Goal: Transaction & Acquisition: Purchase product/service

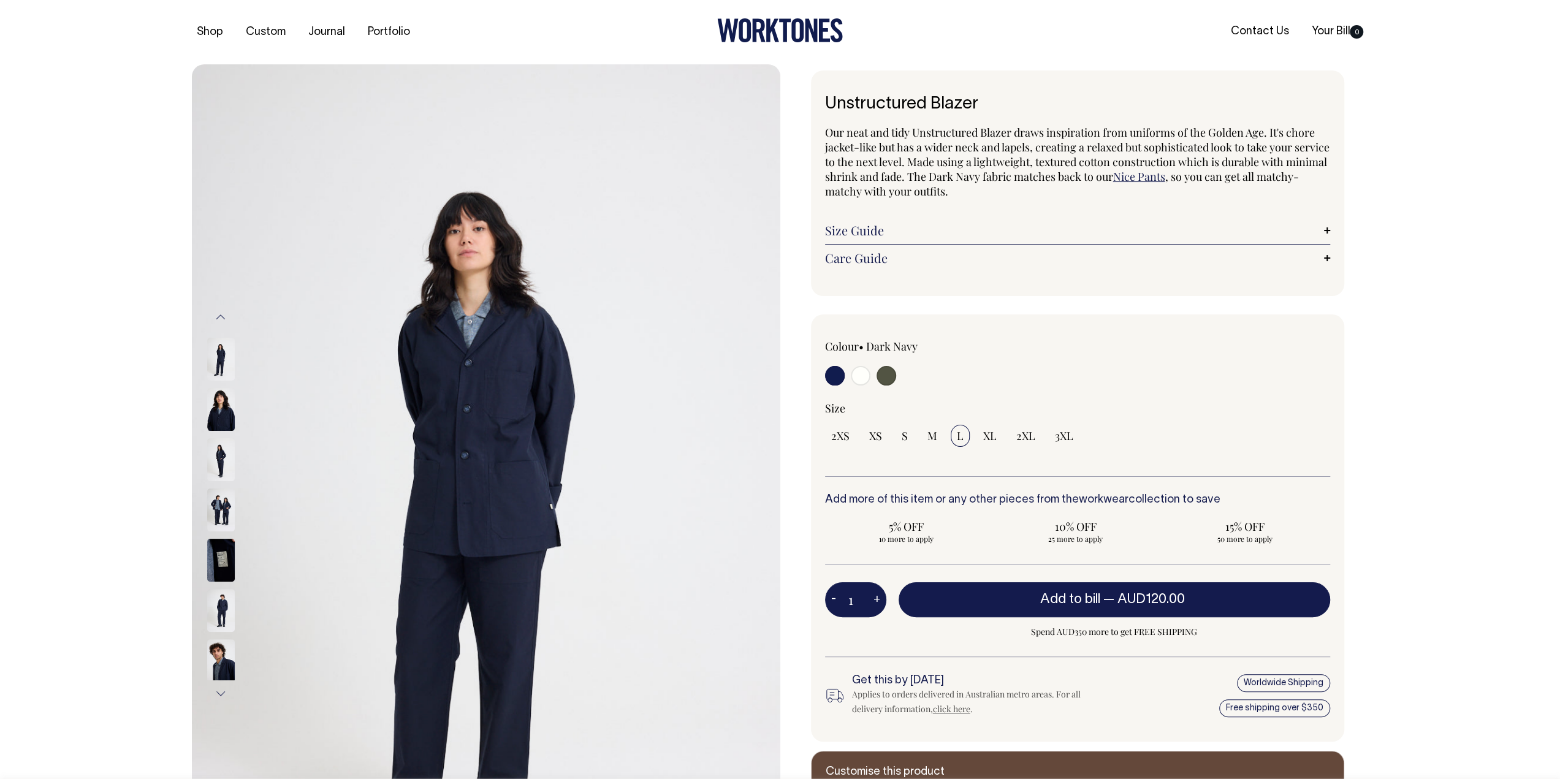
click at [833, 376] on input "radio" at bounding box center [835, 376] width 20 height 20
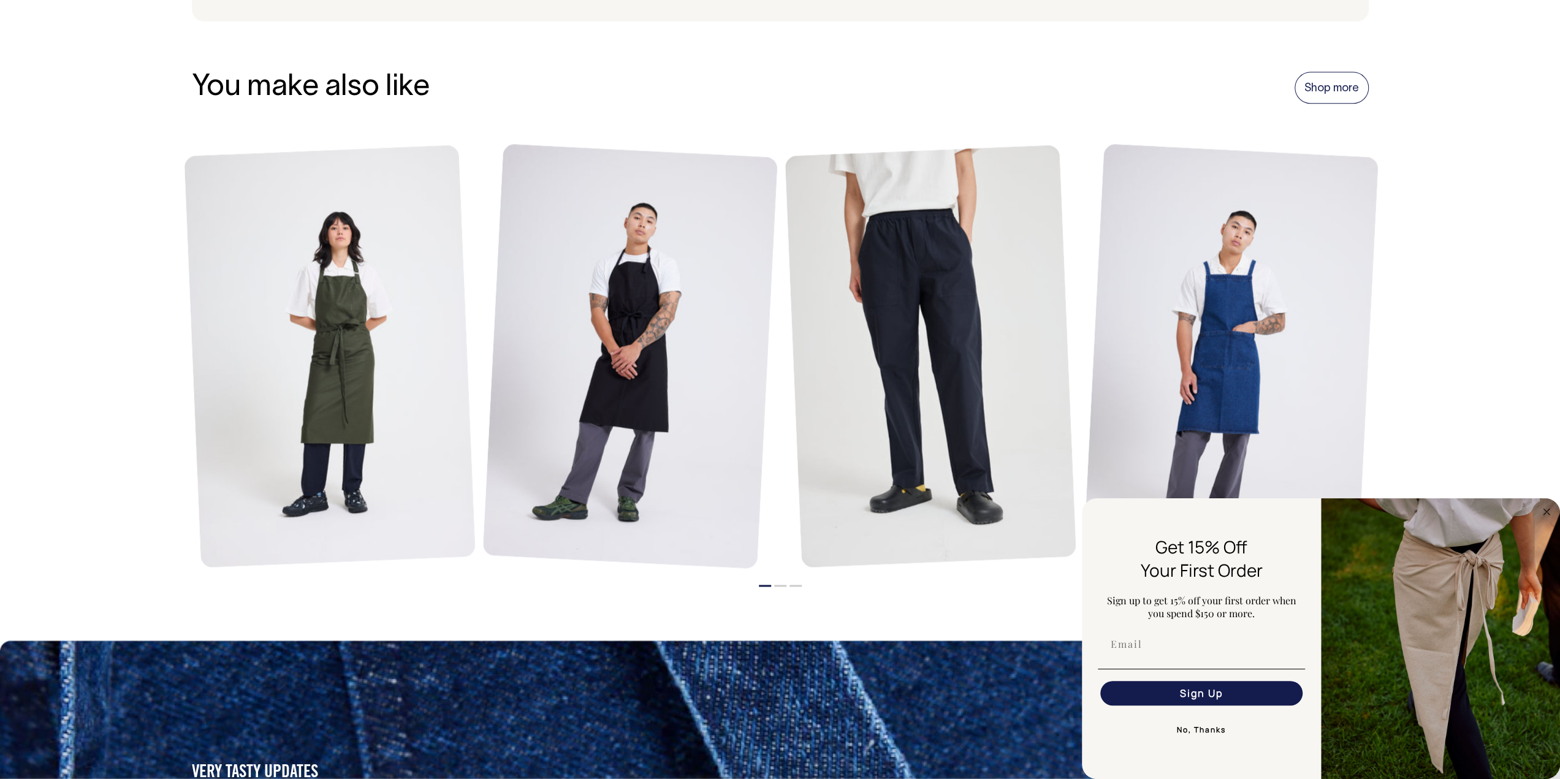
scroll to position [1433, 0]
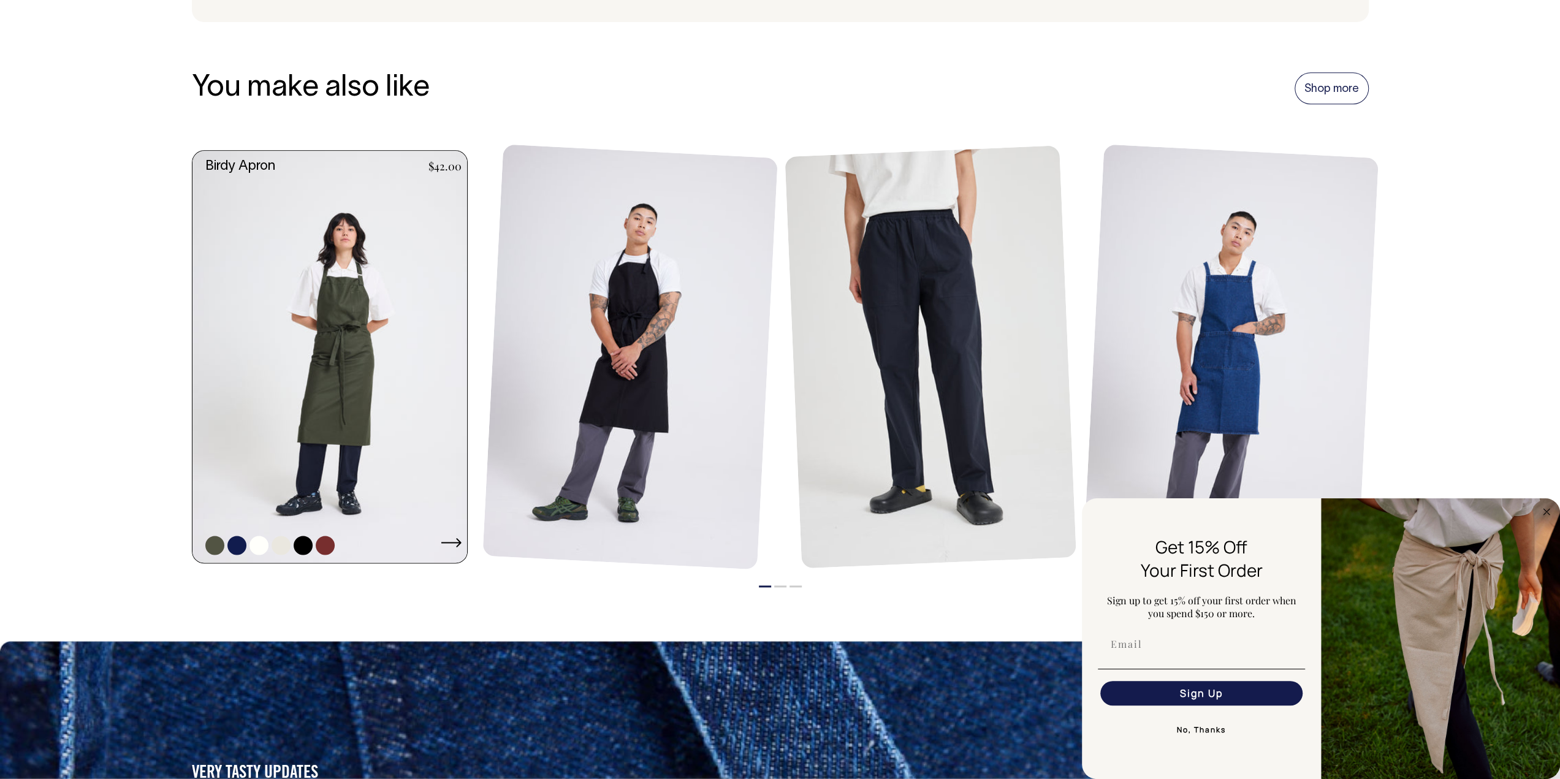
click at [236, 542] on link at bounding box center [236, 545] width 19 height 19
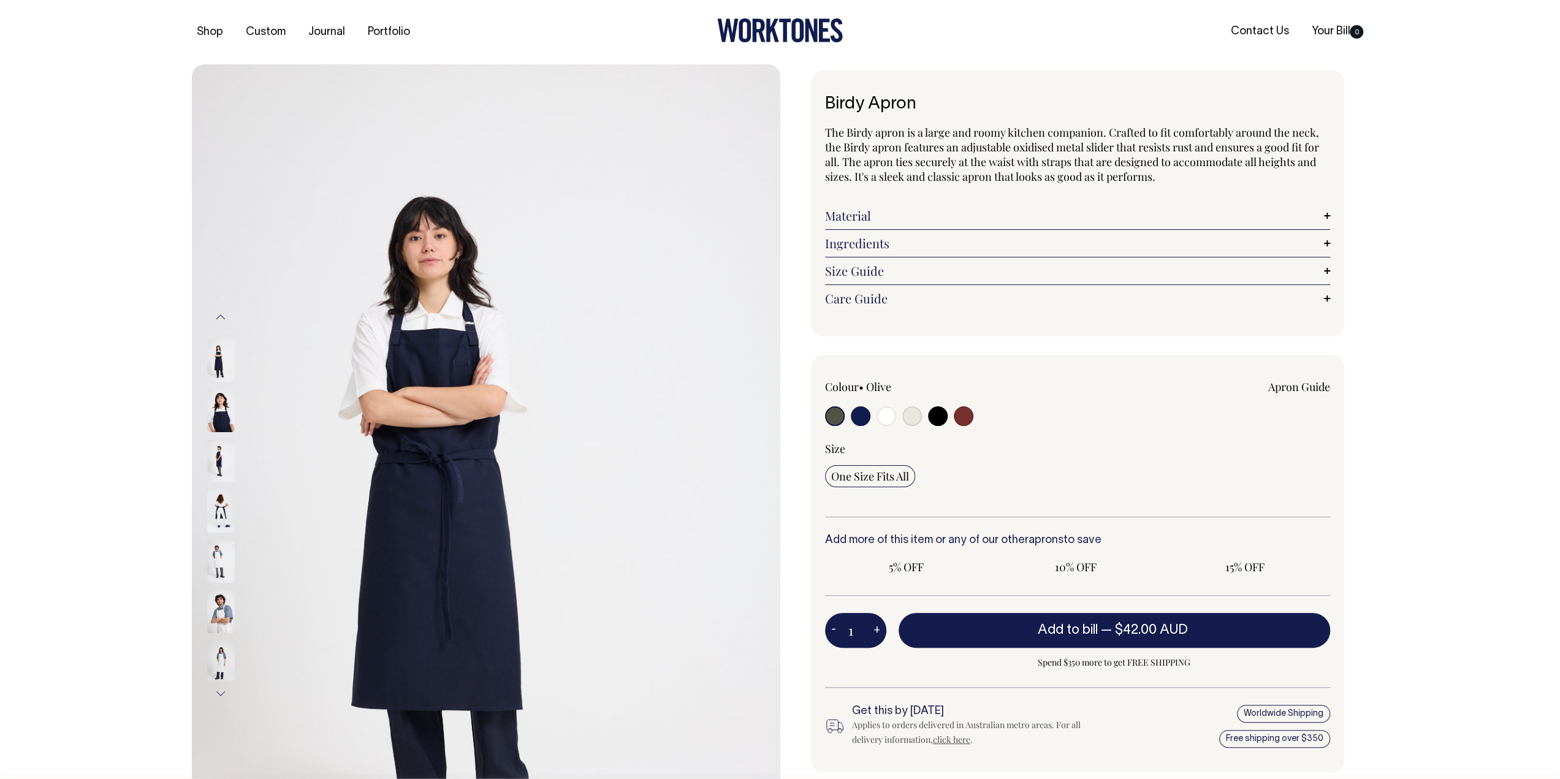
radio input "true"
select select "Dark Navy"
